Goal: Transaction & Acquisition: Purchase product/service

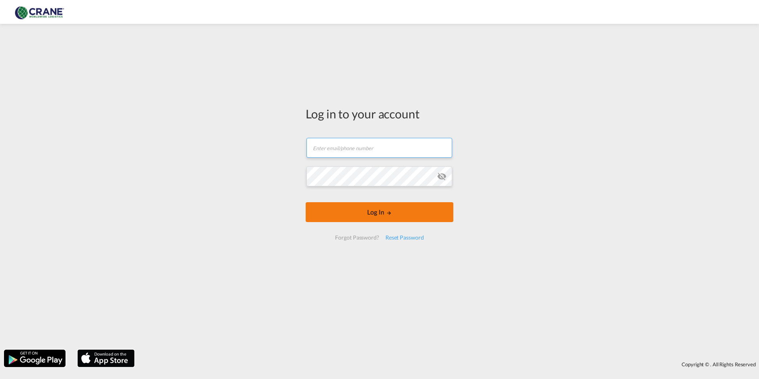
type input "[EMAIL_ADDRESS][PERSON_NAME][DOMAIN_NAME]"
click at [395, 215] on button "Log In" at bounding box center [380, 212] width 148 height 20
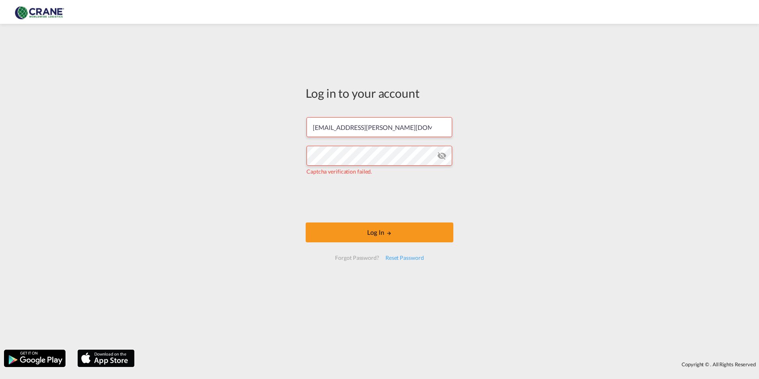
click at [440, 156] on md-icon "icon-eye-off" at bounding box center [442, 156] width 10 height 10
click at [353, 234] on button "Log In" at bounding box center [380, 232] width 148 height 20
click at [284, 183] on div "Log in to your account [EMAIL_ADDRESS][PERSON_NAME][DOMAIN_NAME] Captcha verifi…" at bounding box center [379, 187] width 759 height 318
click at [334, 226] on button "Log In" at bounding box center [380, 232] width 148 height 20
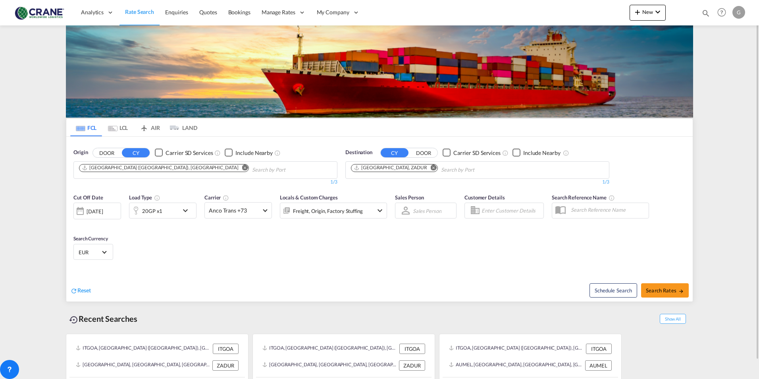
click at [406, 168] on md-chip "[GEOGRAPHIC_DATA], ZADUR" at bounding box center [394, 168] width 87 height 8
click at [426, 168] on button "Remove" at bounding box center [432, 168] width 12 height 8
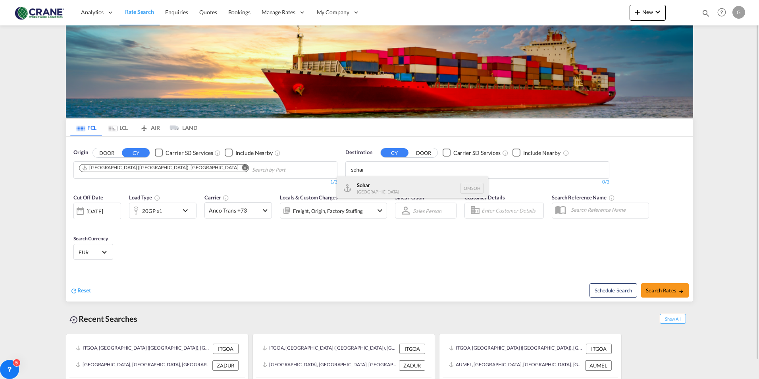
type input "sohar"
click at [406, 183] on div "Sohar [GEOGRAPHIC_DATA] [GEOGRAPHIC_DATA]" at bounding box center [412, 188] width 151 height 24
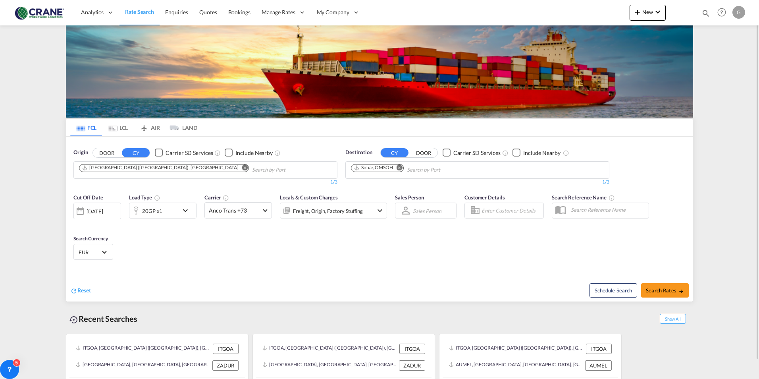
click at [264, 219] on div "Cut Off Date [DATE] [DATE] Load Type 20GP x1 Carrier Anco Trans +73 Online Rate…" at bounding box center [230, 209] width 314 height 33
click at [261, 214] on md-select-value "Anco Trans +73" at bounding box center [238, 210] width 67 height 15
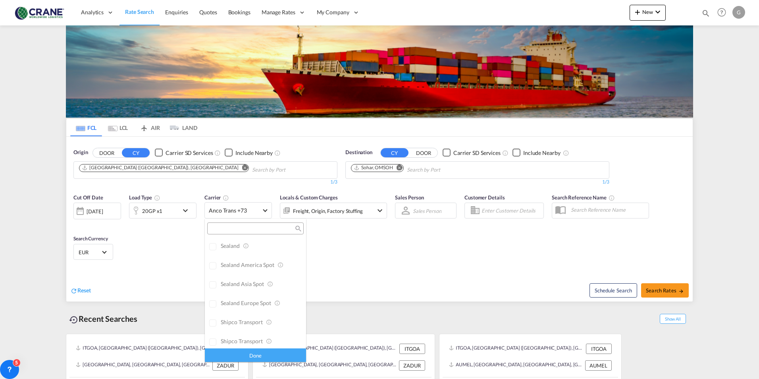
scroll to position [439, 0]
click at [257, 353] on div "Done" at bounding box center [255, 355] width 101 height 14
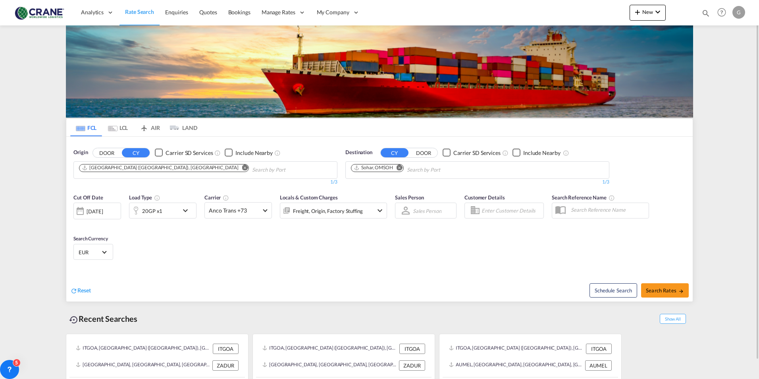
click at [367, 255] on div "Cut Off Date [DATE] [DATE] Load Type 20GP x1 Carrier Anco Trans +73 Locals & Cu…" at bounding box center [379, 227] width 627 height 77
click at [675, 293] on button "Search Rates" at bounding box center [665, 290] width 48 height 14
type input "ITGOA to OMSOH / [DATE]"
